Goal: Task Accomplishment & Management: Complete application form

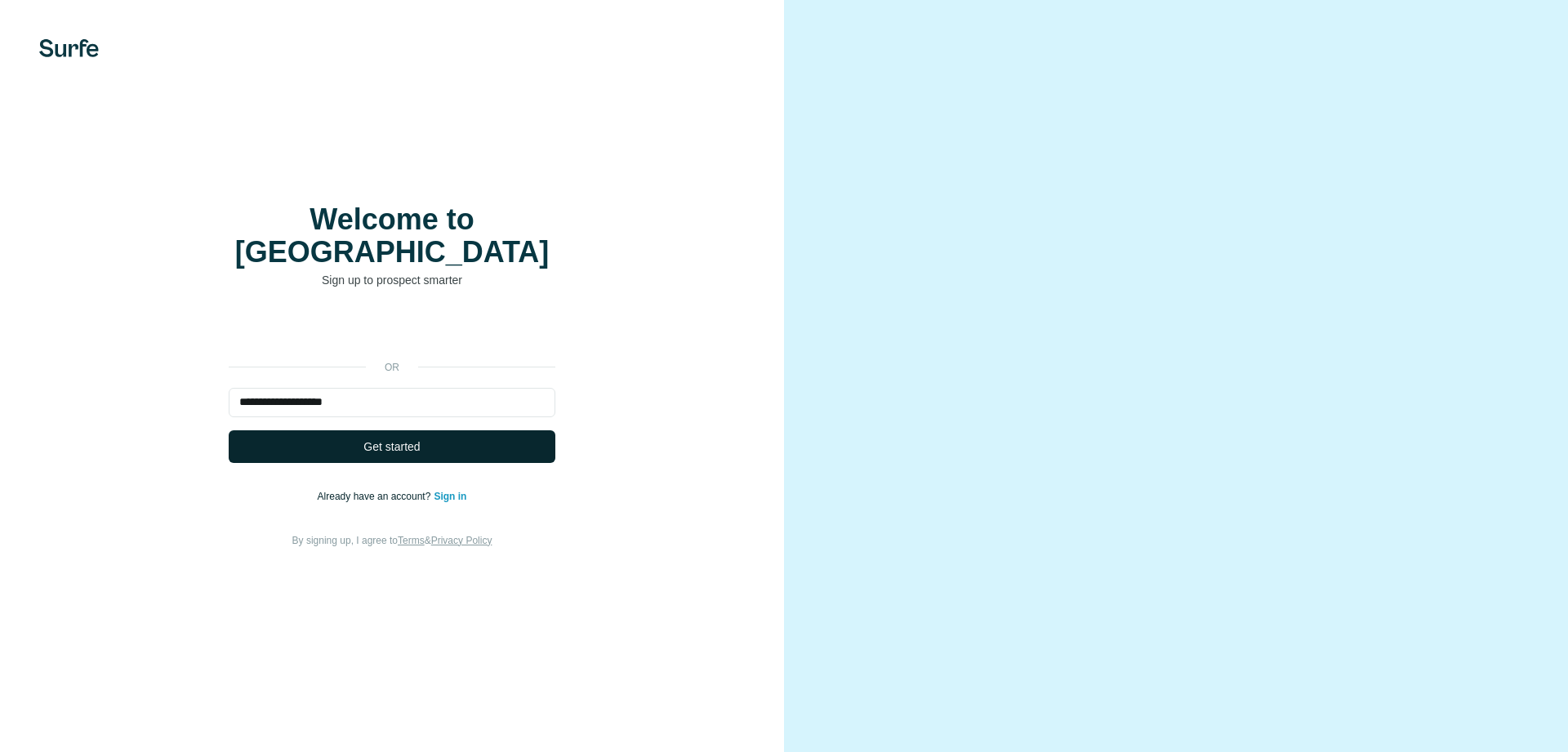
type input "**********"
click at [329, 430] on button "Get started" at bounding box center [391, 446] width 327 height 32
